Goal: Task Accomplishment & Management: Use online tool/utility

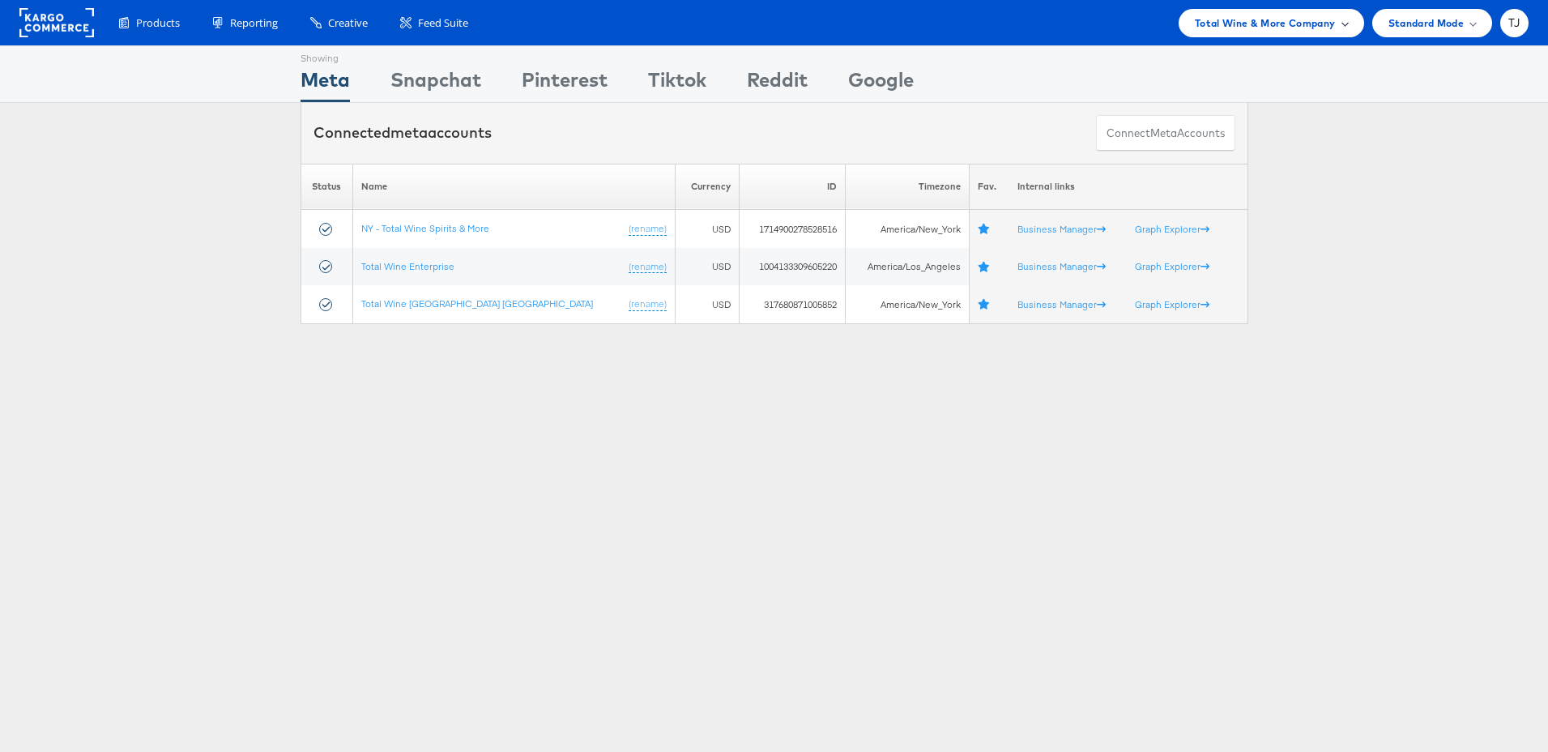
click at [1338, 23] on div "Total Wine & More Company" at bounding box center [1271, 23] width 153 height 17
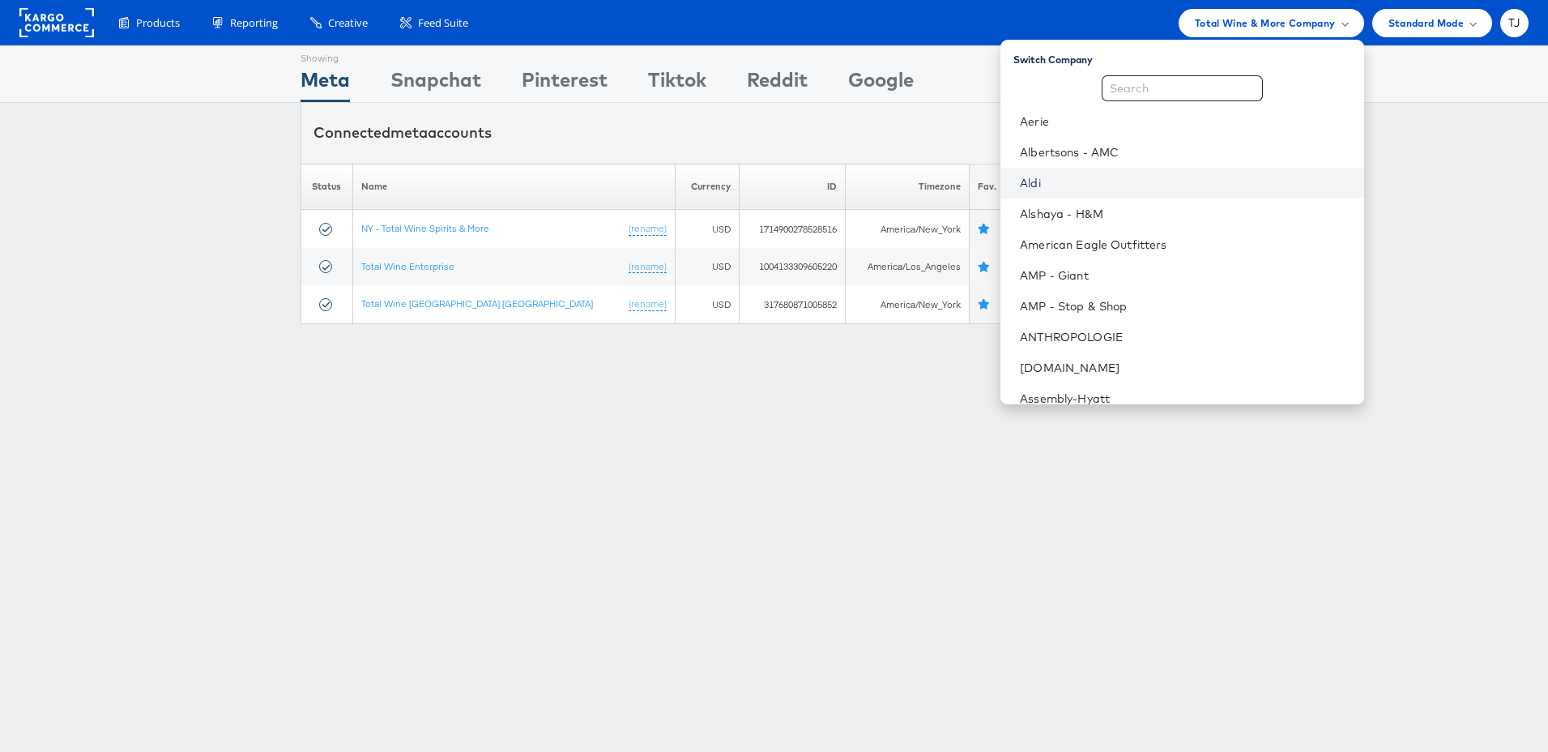
click at [1137, 181] on link "Aldi" at bounding box center [1185, 183] width 331 height 16
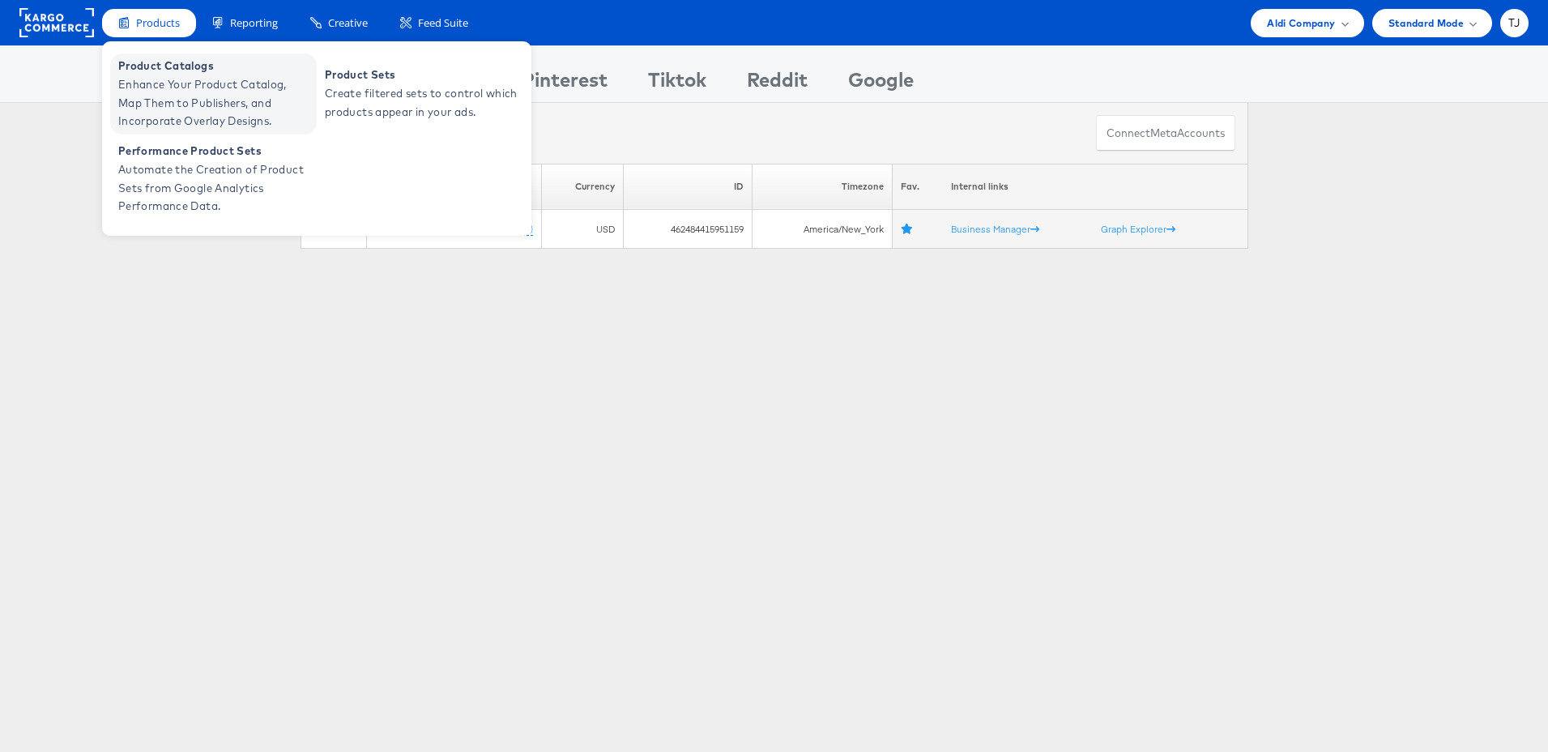
click at [170, 92] on span "Enhance Your Product Catalog, Map Them to Publishers, and Incorporate Overlay D…" at bounding box center [215, 102] width 194 height 55
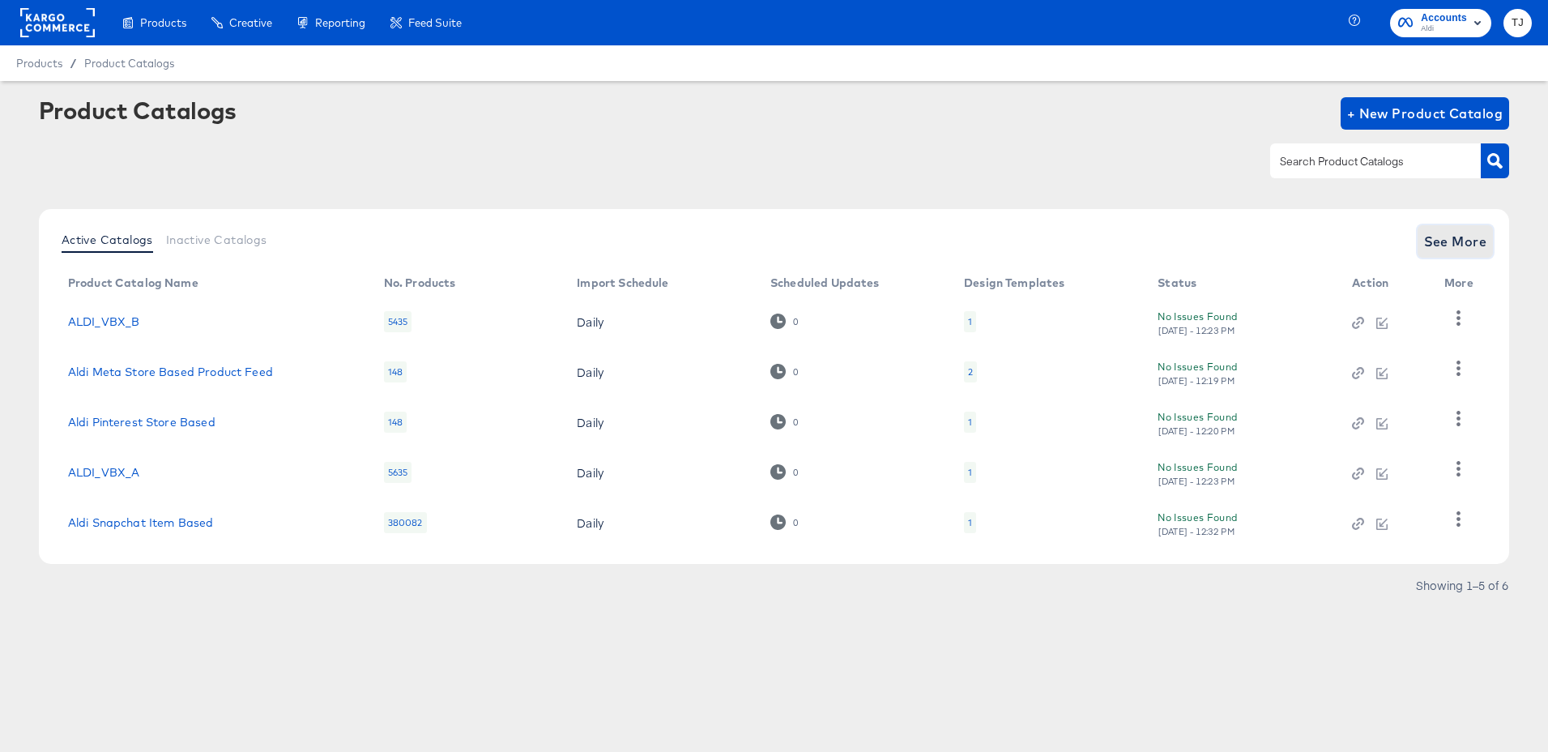
click at [1443, 237] on span "See More" at bounding box center [1455, 241] width 63 height 23
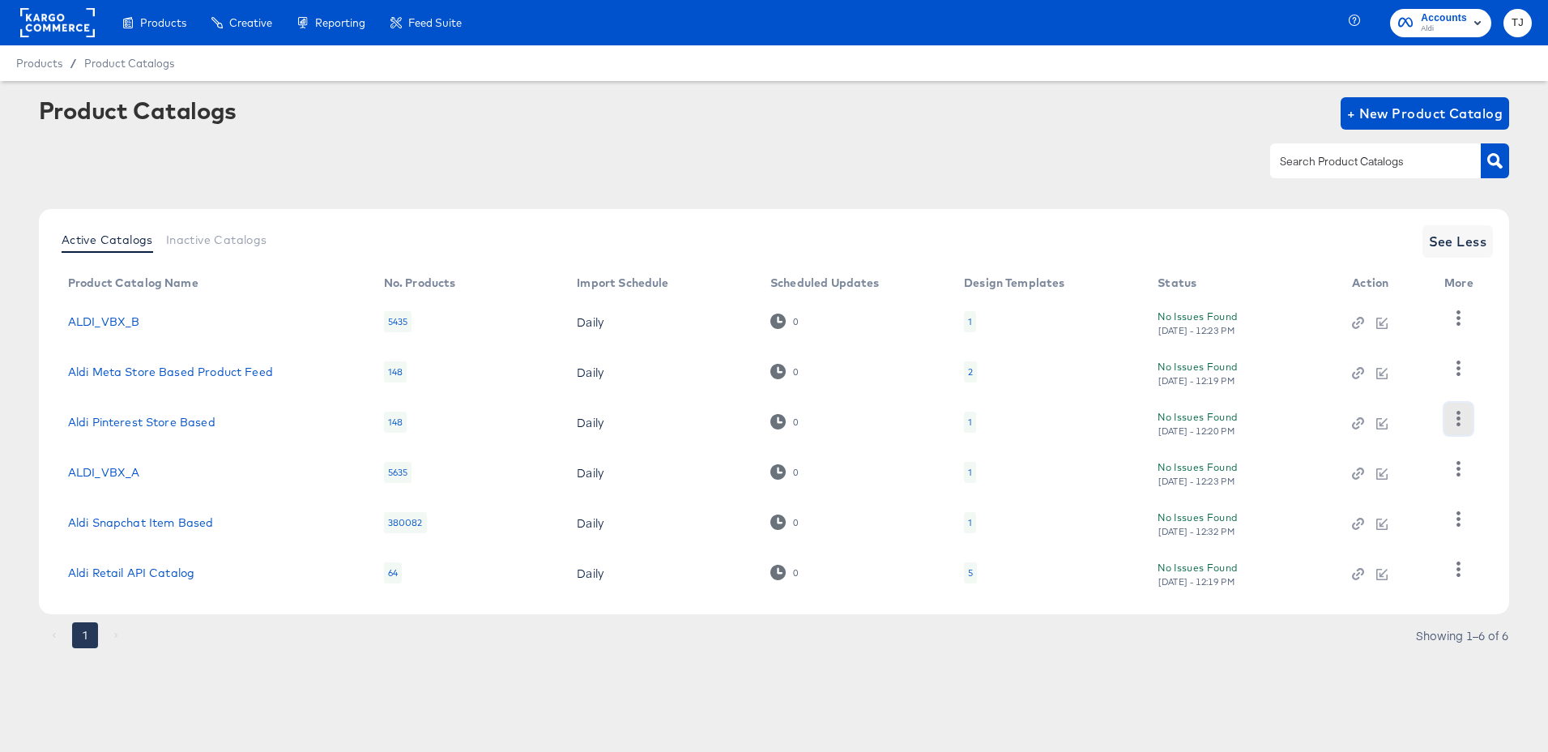
click at [1451, 416] on icon "button" at bounding box center [1458, 418] width 15 height 15
click at [1376, 484] on div "HUD Checks (Internal)" at bounding box center [1392, 478] width 162 height 26
click at [151, 420] on link "Aldi Pinterest Store Based" at bounding box center [141, 422] width 147 height 13
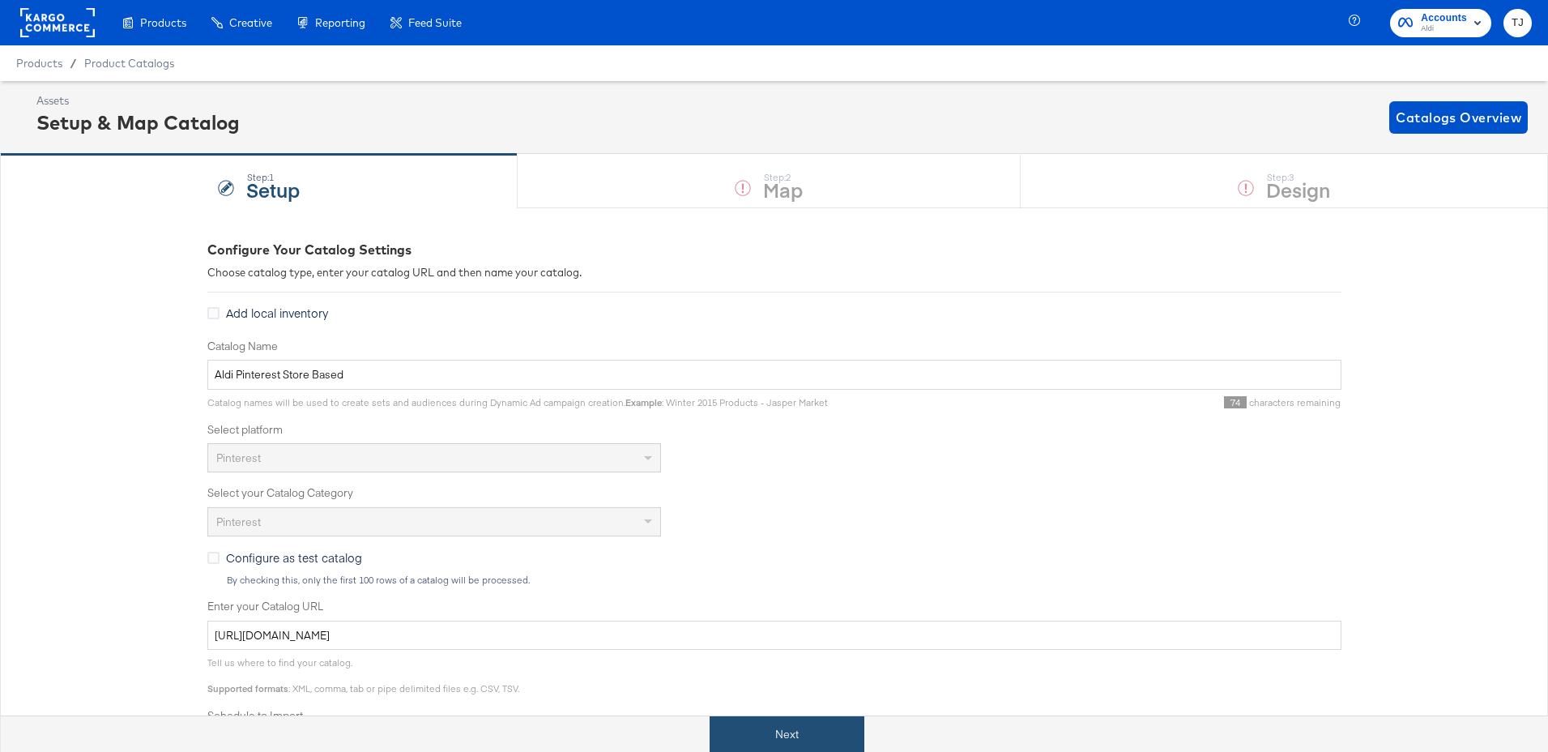
click at [792, 743] on button "Next" at bounding box center [787, 734] width 155 height 36
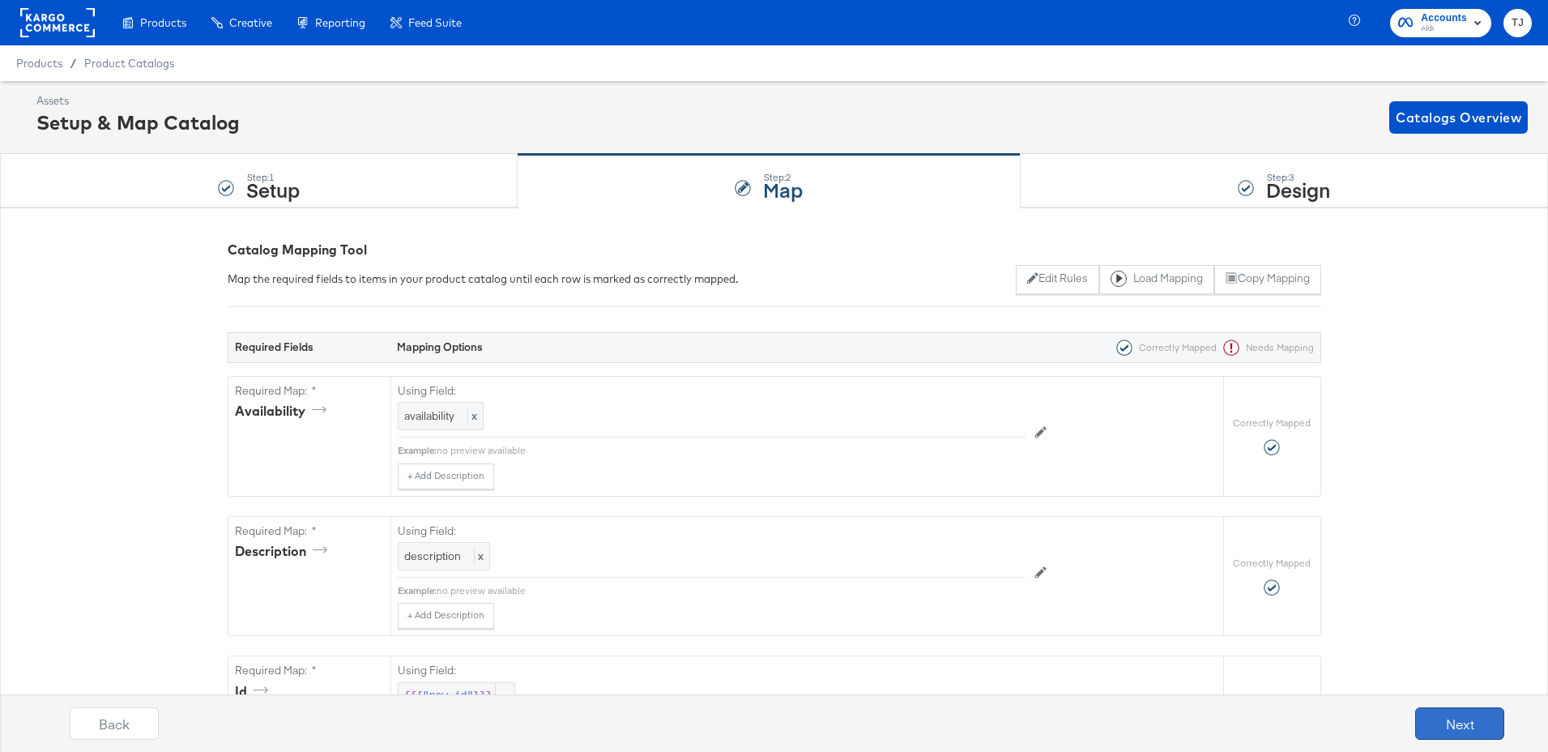
click at [1469, 721] on button "Next" at bounding box center [1459, 723] width 89 height 32
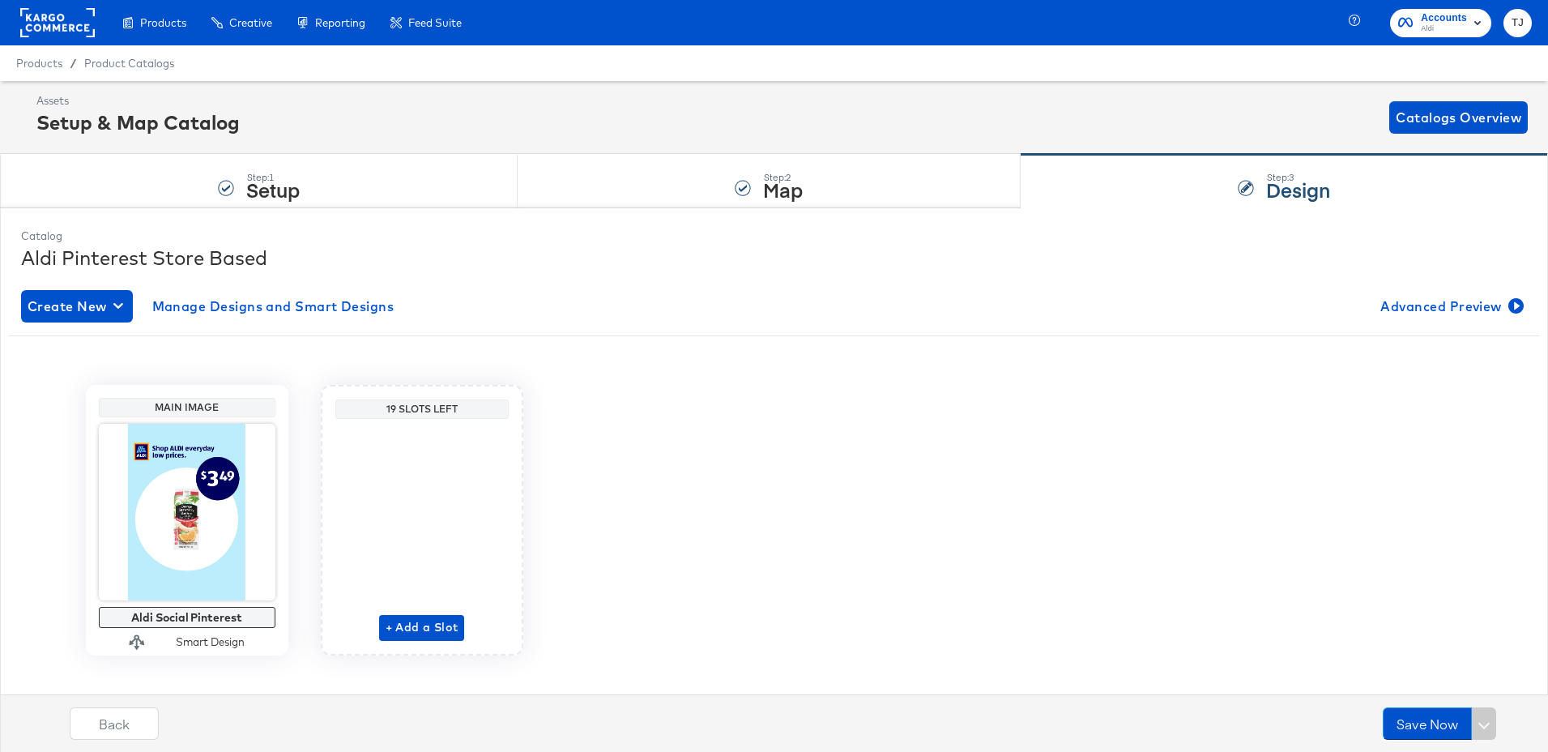
scroll to position [21, 0]
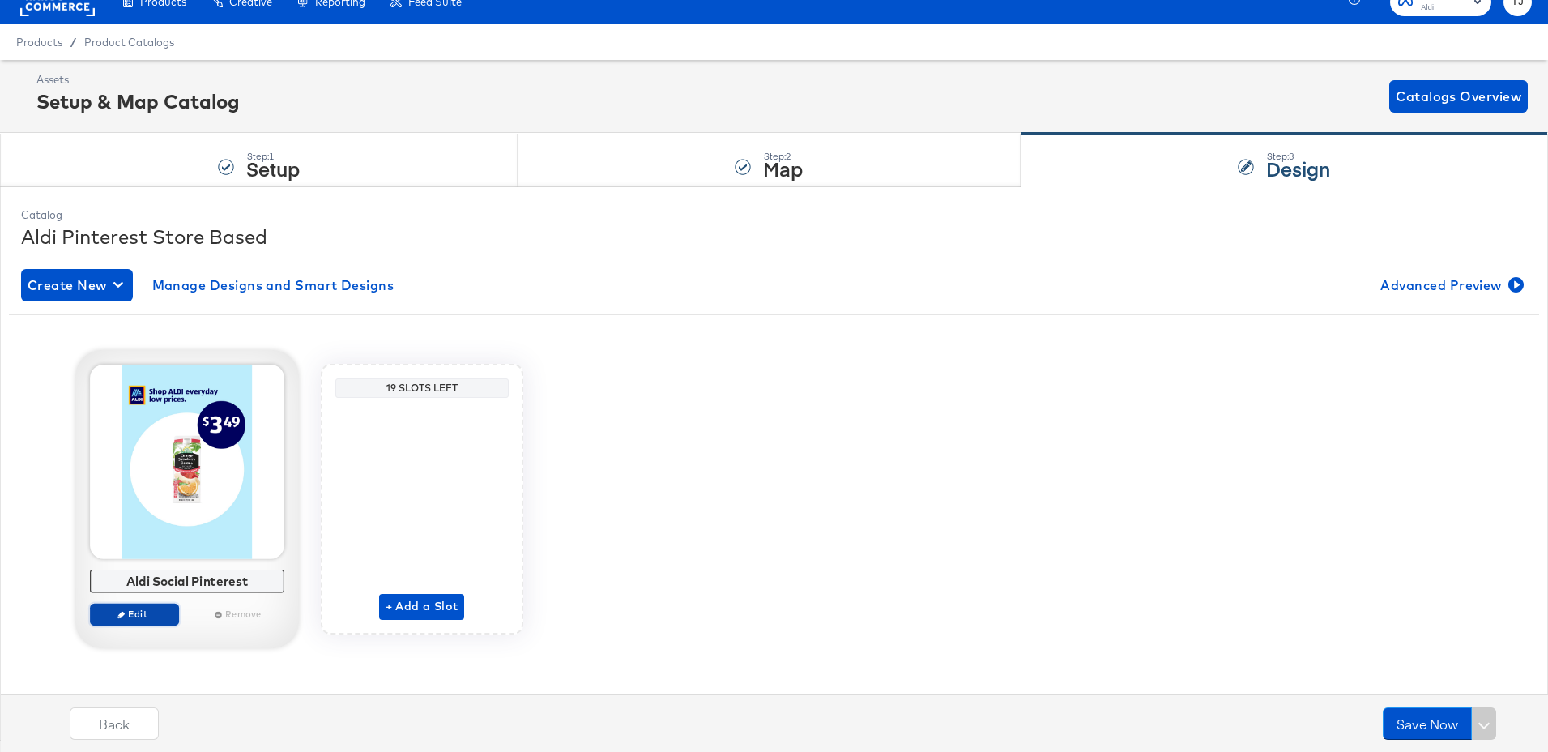
click at [146, 615] on span "Edit" at bounding box center [133, 614] width 75 height 12
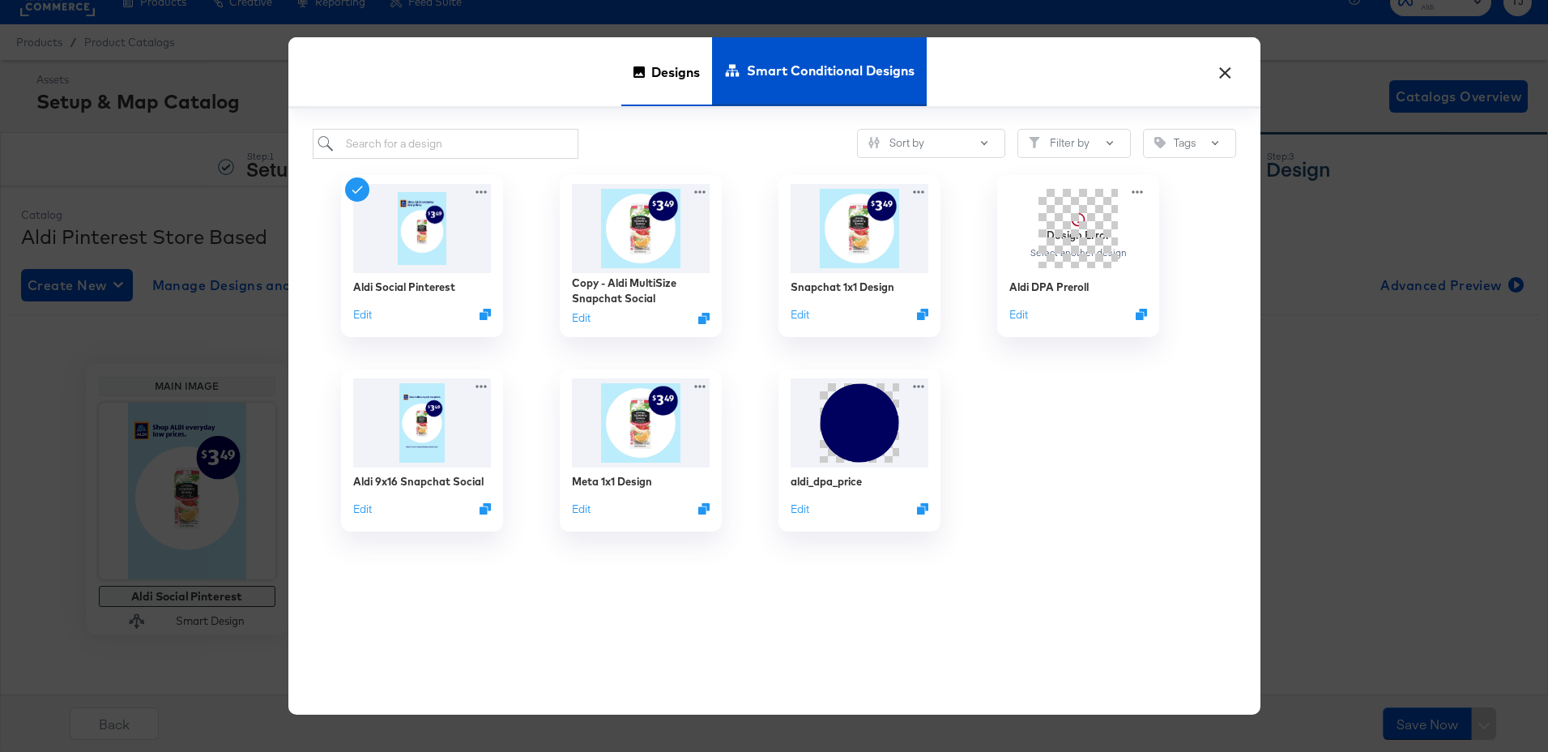
click at [678, 65] on span "Designs" at bounding box center [675, 71] width 49 height 71
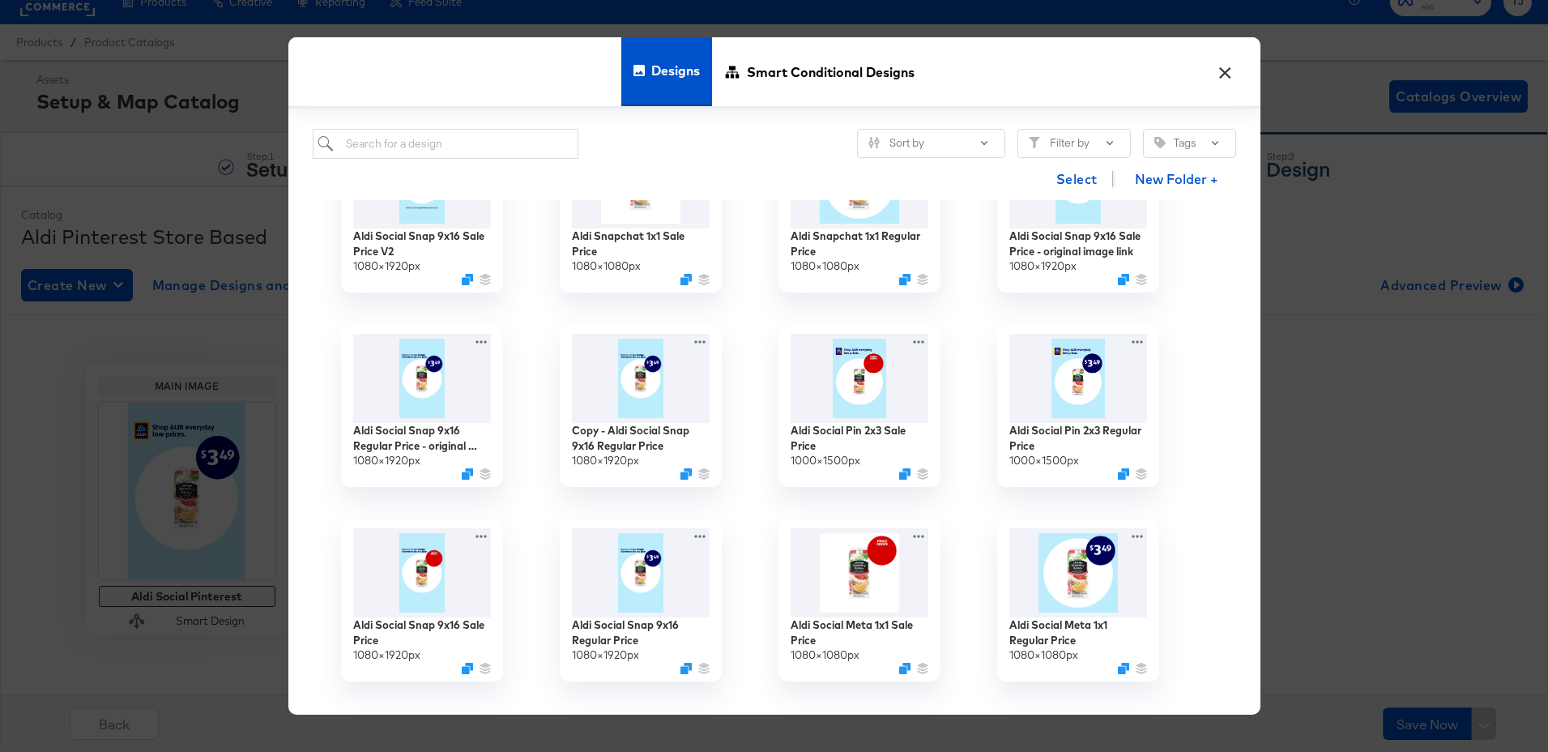
scroll to position [303, 0]
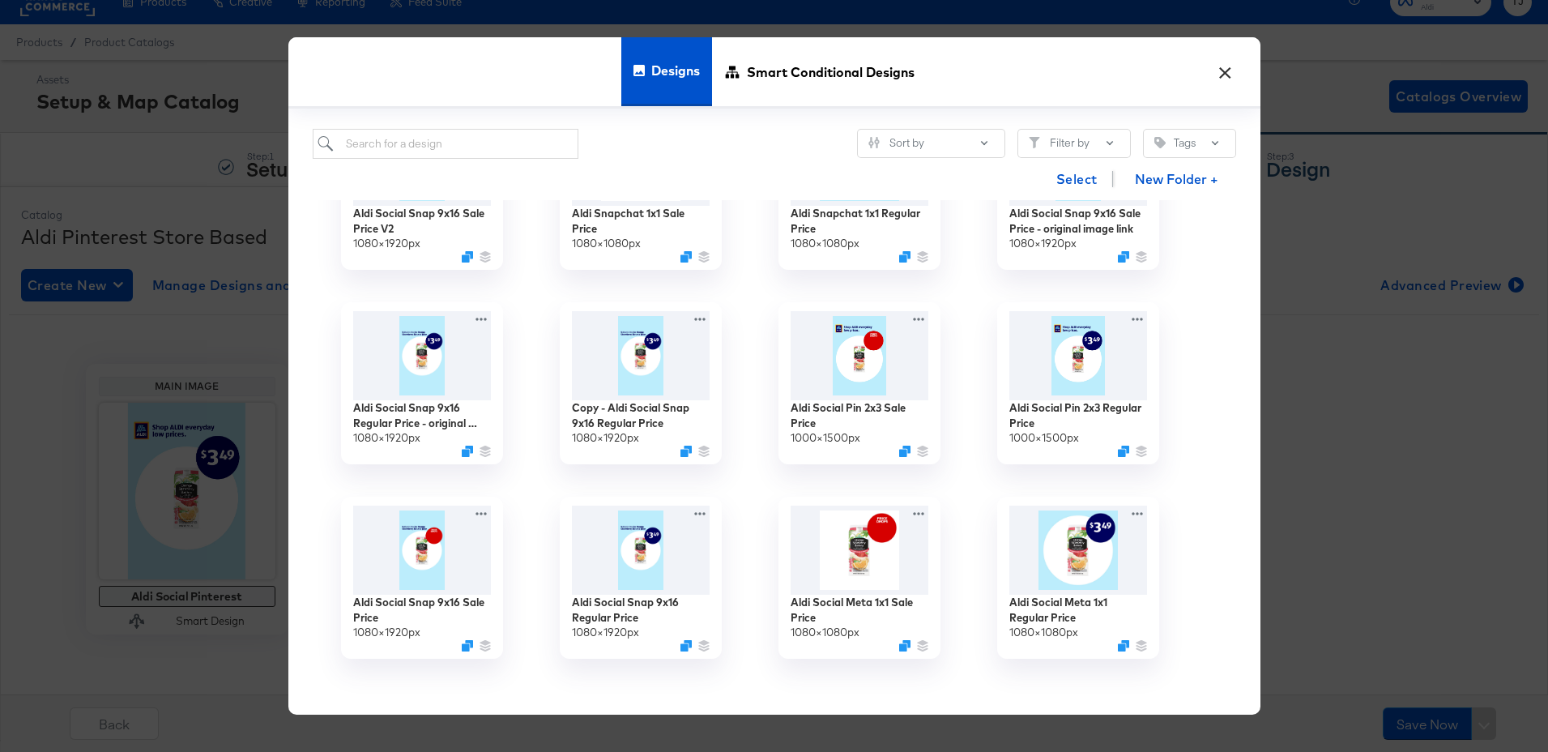
click at [1221, 70] on button "×" at bounding box center [1225, 67] width 29 height 29
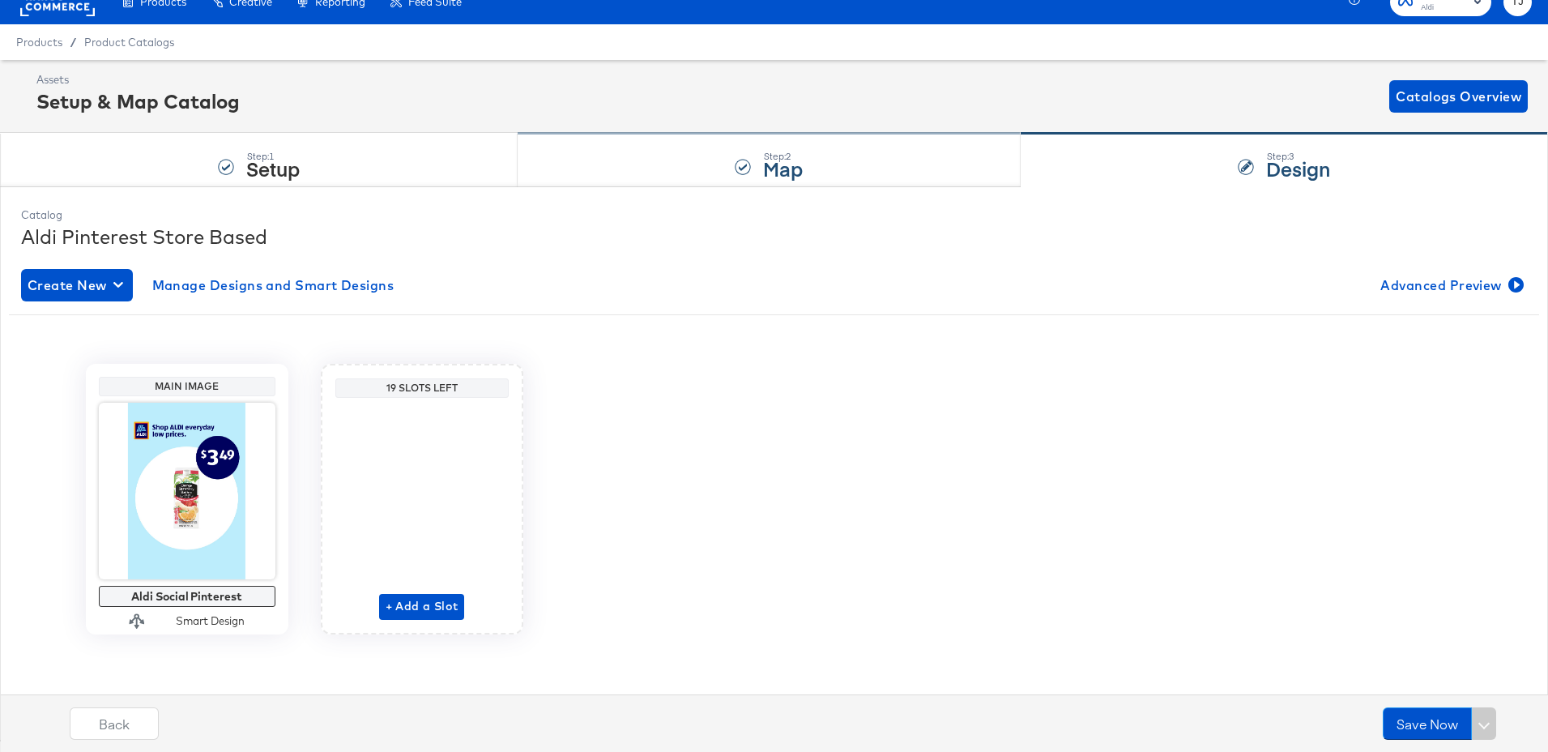
click at [809, 146] on div "Step: 2 Map" at bounding box center [769, 160] width 503 height 53
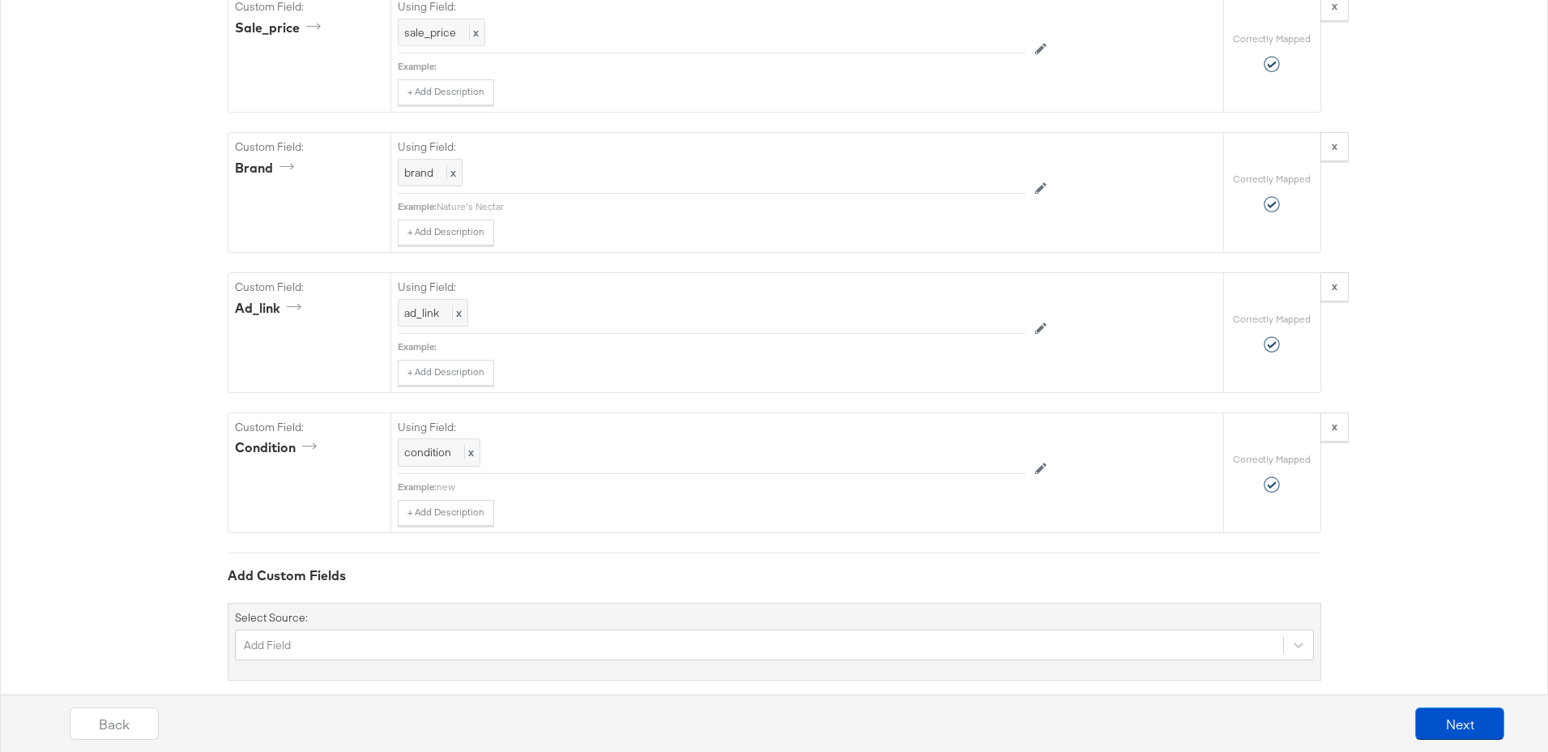
scroll to position [1540, 0]
